Goal: Book appointment/travel/reservation

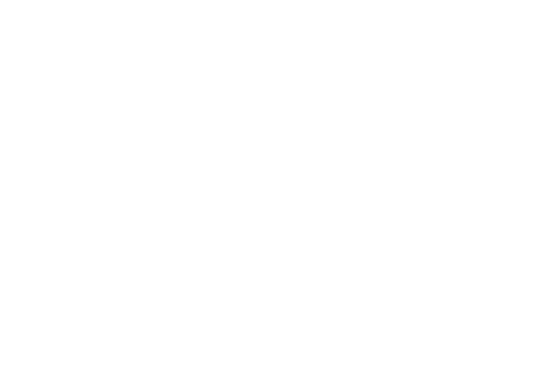
click at [531, 19] on div "Menü" at bounding box center [533, 24] width 17 height 27
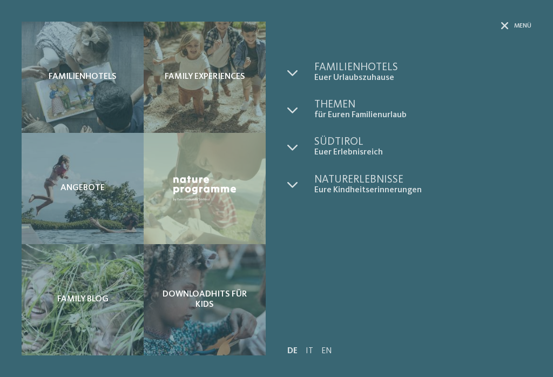
click at [374, 66] on span "Familienhotels" at bounding box center [422, 67] width 217 height 11
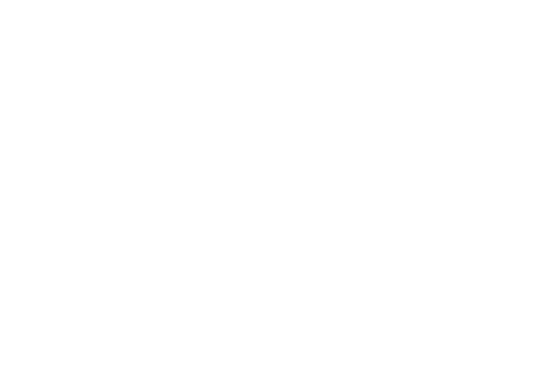
scroll to position [284, 0]
click at [74, 118] on div "Anreise" at bounding box center [54, 122] width 81 height 19
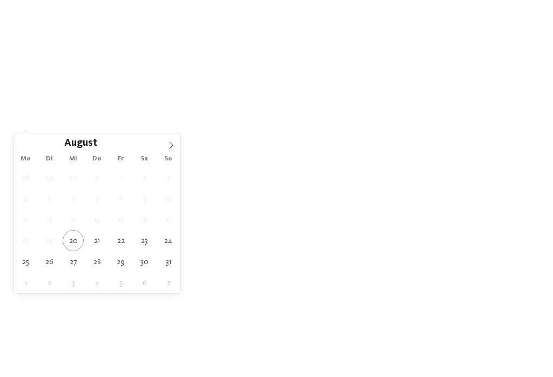
click at [171, 141] on span at bounding box center [171, 142] width 18 height 18
click at [170, 144] on icon at bounding box center [171, 145] width 8 height 8
click at [167, 140] on span at bounding box center [171, 142] width 18 height 18
click at [26, 142] on icon at bounding box center [23, 145] width 8 height 8
type div "[DATE]"
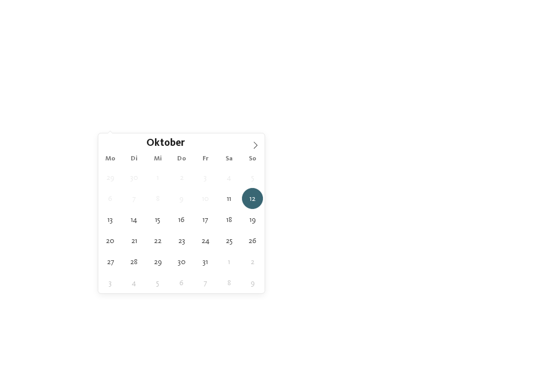
type div "[DATE]"
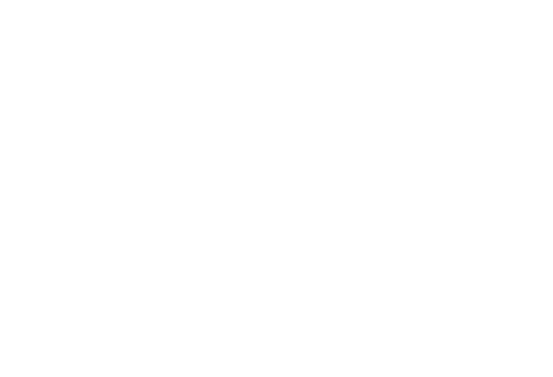
click at [402, 125] on span "Family Experiences" at bounding box center [392, 123] width 54 height 8
click at [363, 40] on icon at bounding box center [363, 40] width 23 height 19
click at [514, 126] on link "Hotel finden" at bounding box center [498, 122] width 81 height 19
